Goal: Obtain resource: Obtain resource

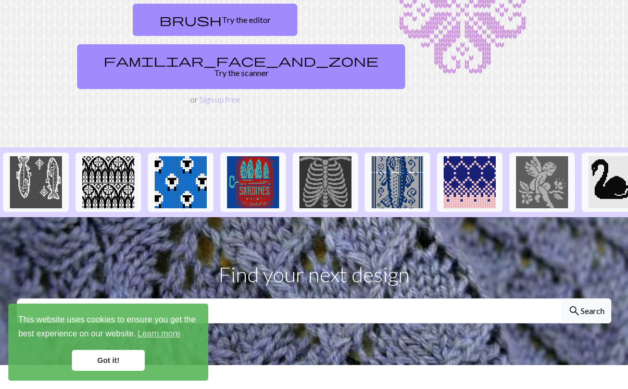
scroll to position [199, 0]
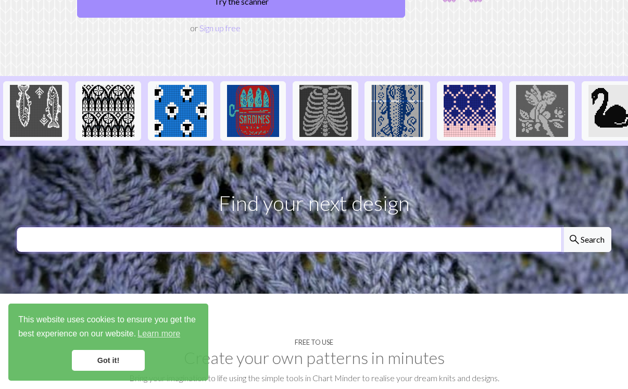
click at [250, 227] on input "text" at bounding box center [289, 239] width 545 height 25
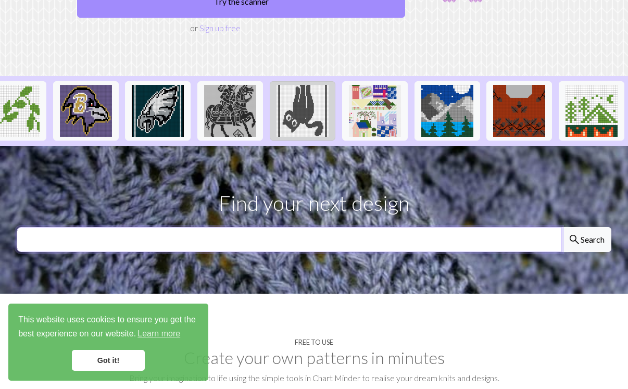
scroll to position [0, 1179]
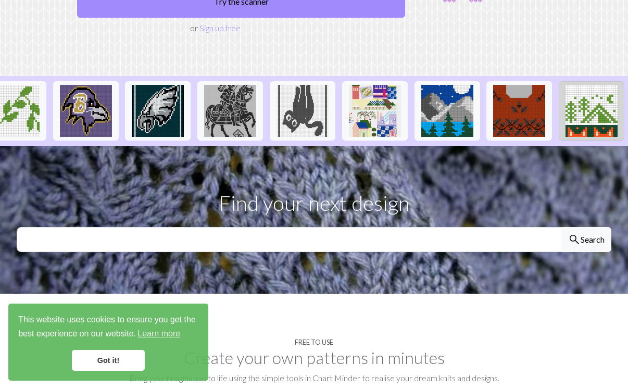
click at [603, 85] on img at bounding box center [591, 111] width 52 height 52
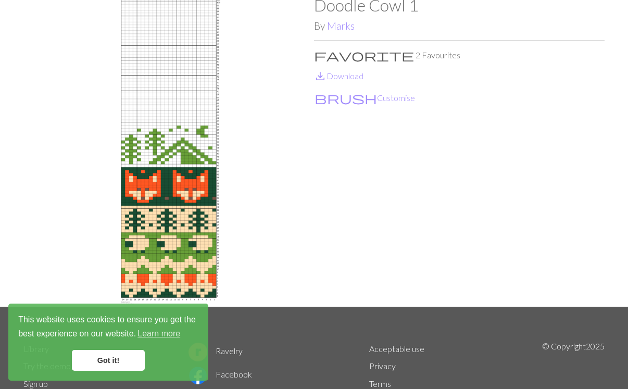
scroll to position [65, 0]
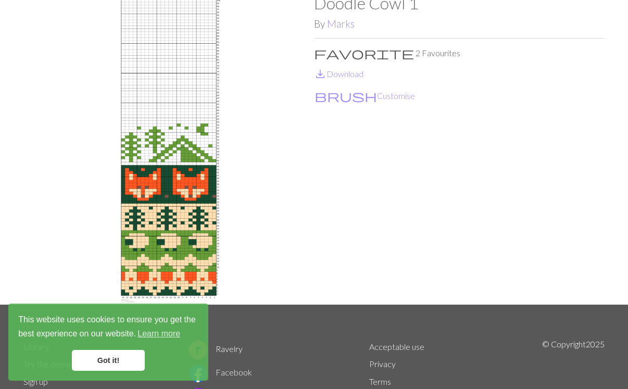
click at [142, 146] on img at bounding box center [168, 148] width 291 height 311
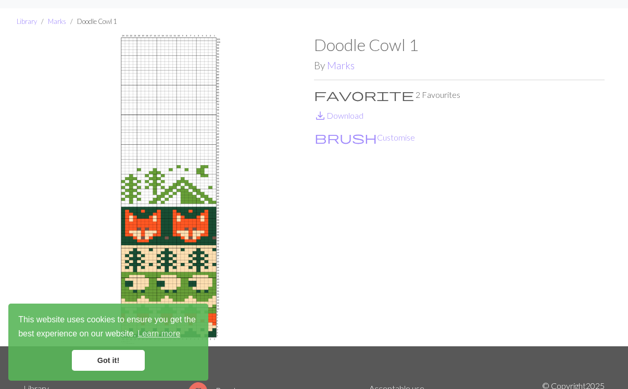
scroll to position [27, 0]
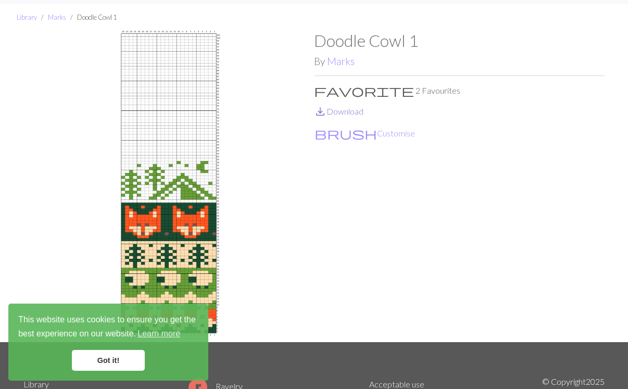
click at [343, 110] on link "save_alt Download" at bounding box center [338, 111] width 49 height 10
click at [343, 135] on button "brush Customise" at bounding box center [365, 134] width 102 height 14
